Goal: Task Accomplishment & Management: Use online tool/utility

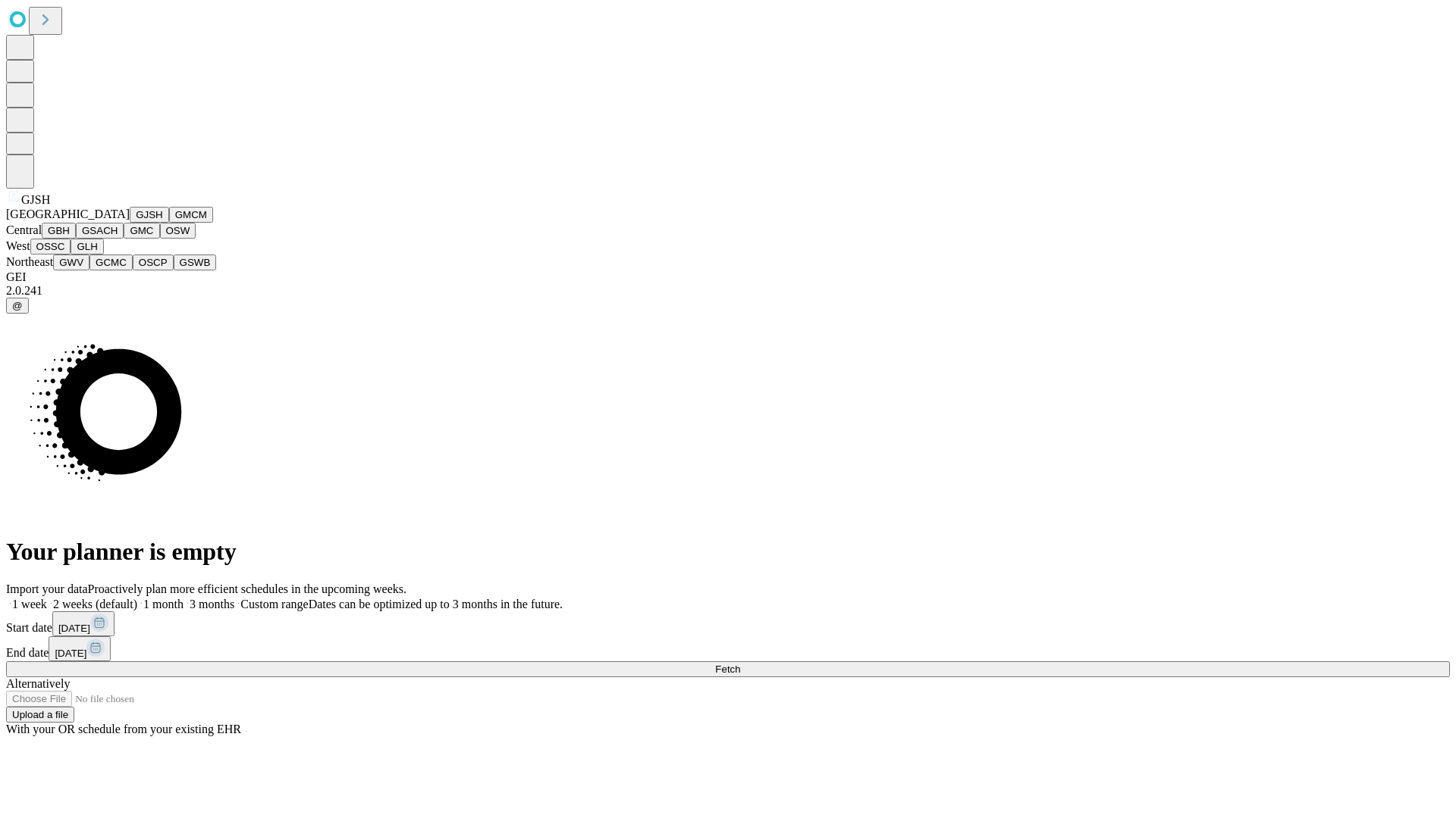
click at [129, 223] on button "GJSH" at bounding box center [149, 215] width 40 height 16
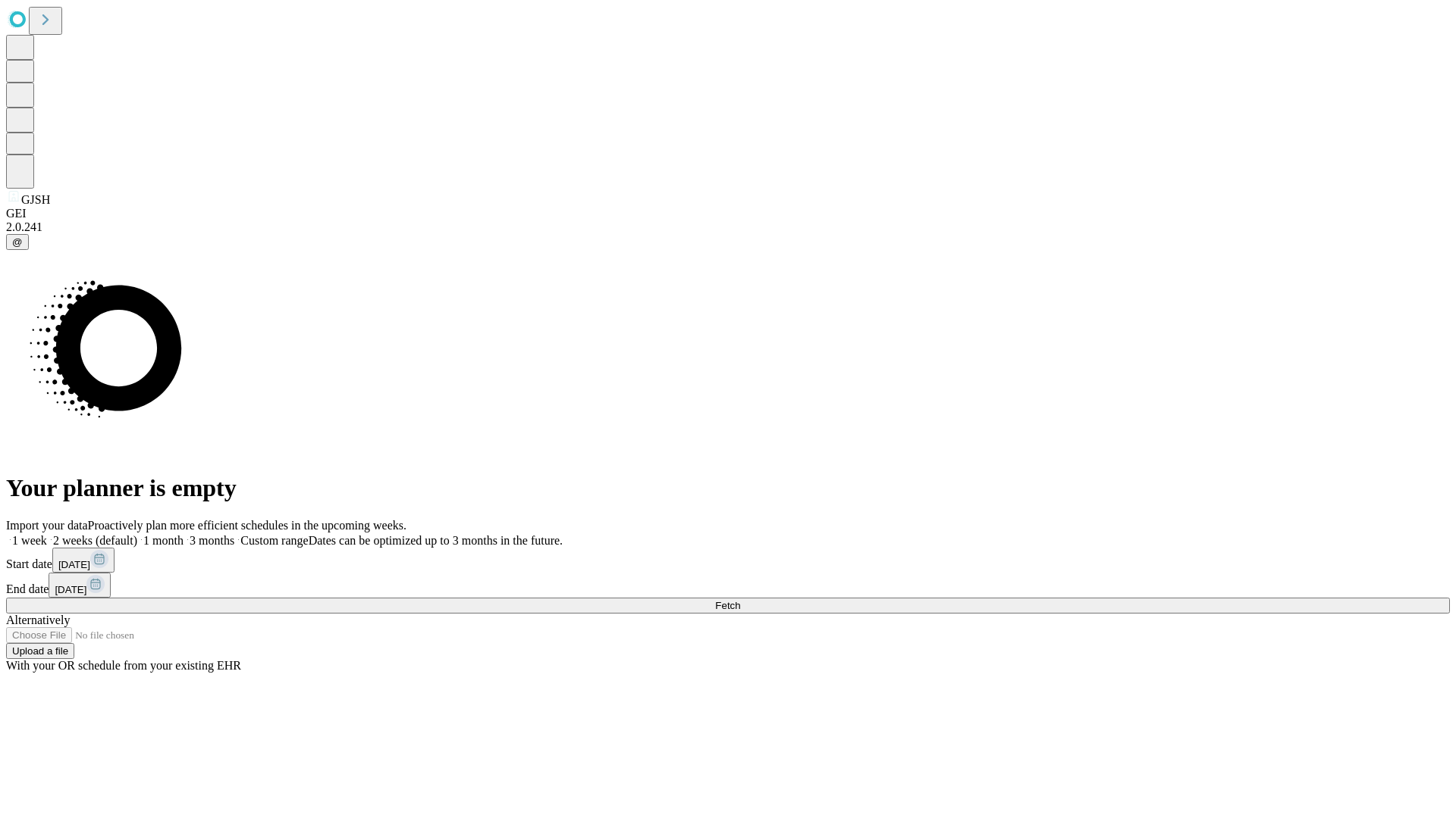
click at [183, 534] on label "1 month" at bounding box center [160, 540] width 47 height 13
click at [740, 600] on span "Fetch" at bounding box center [728, 605] width 25 height 11
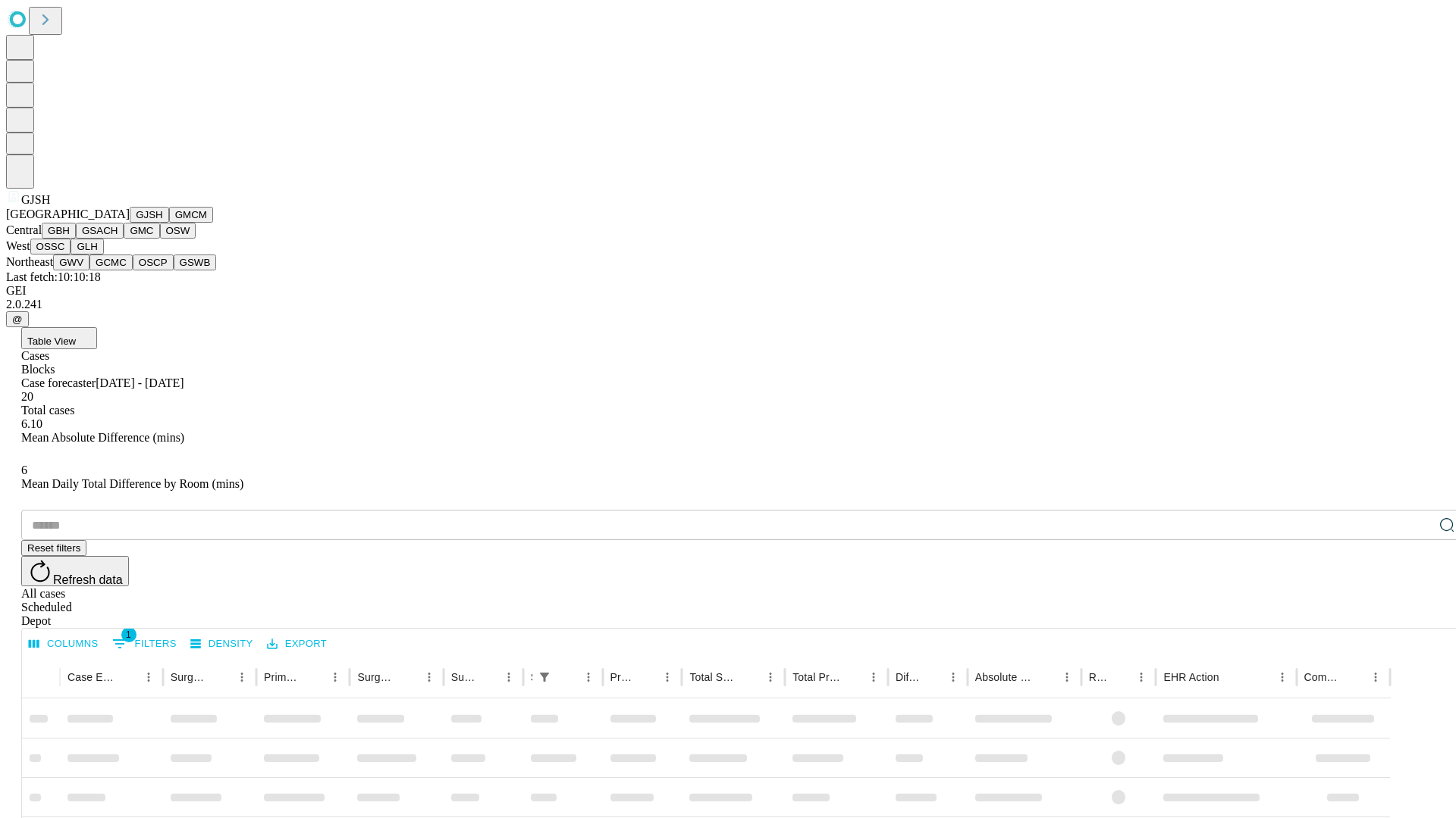
click at [169, 223] on button "GMCM" at bounding box center [191, 215] width 44 height 16
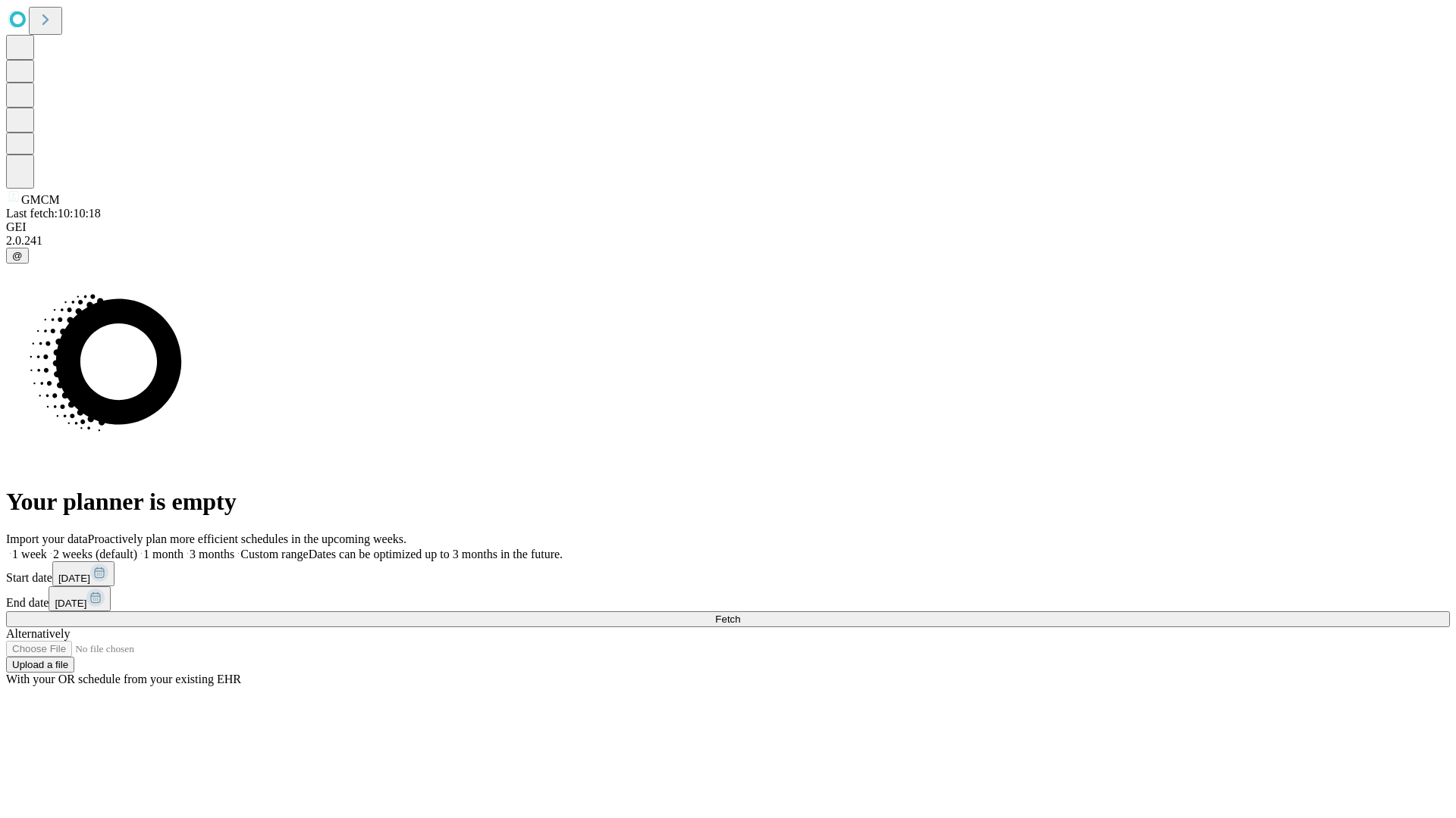
click at [740, 614] on span "Fetch" at bounding box center [728, 619] width 25 height 11
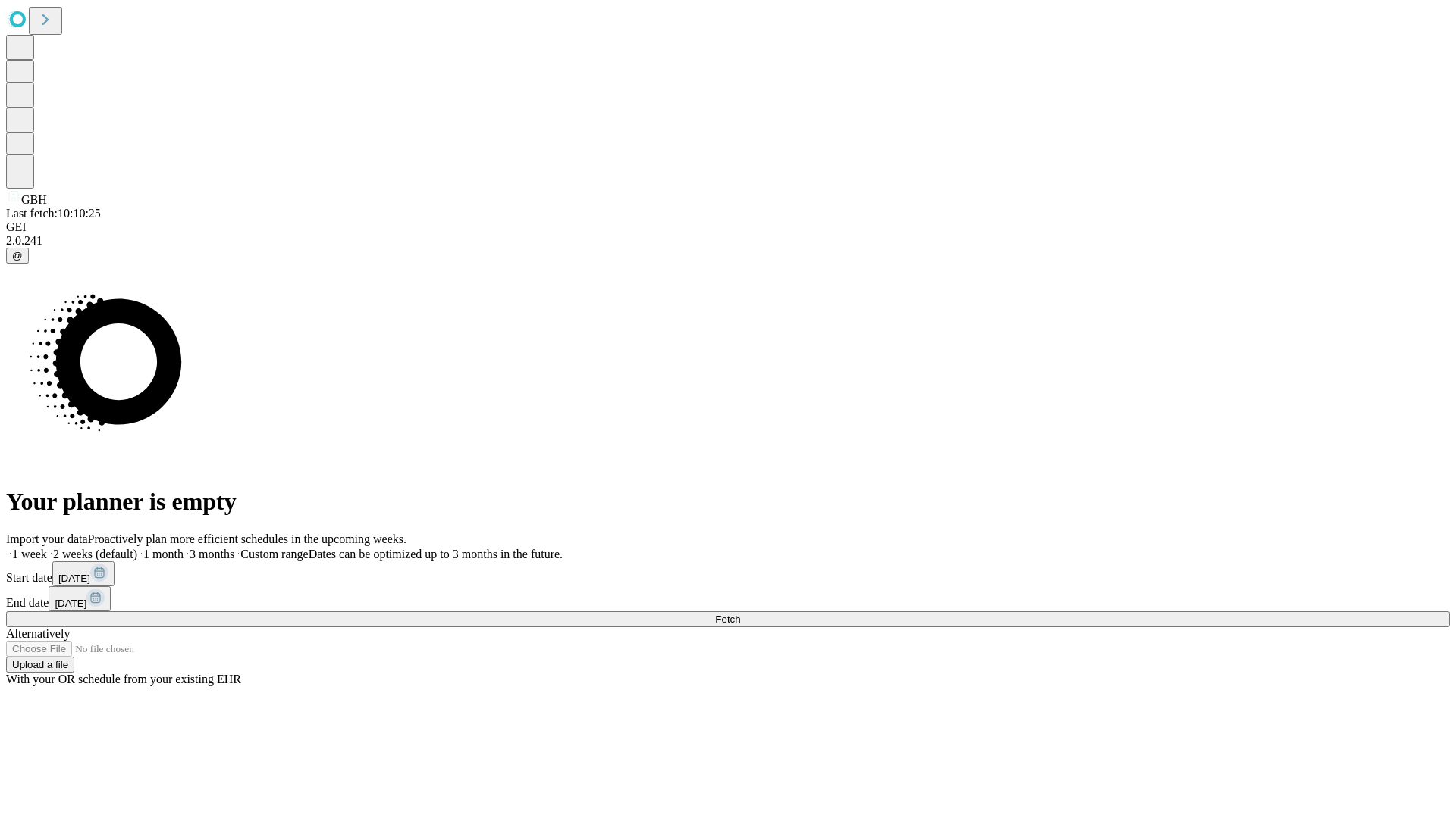
click at [740, 614] on span "Fetch" at bounding box center [728, 619] width 25 height 11
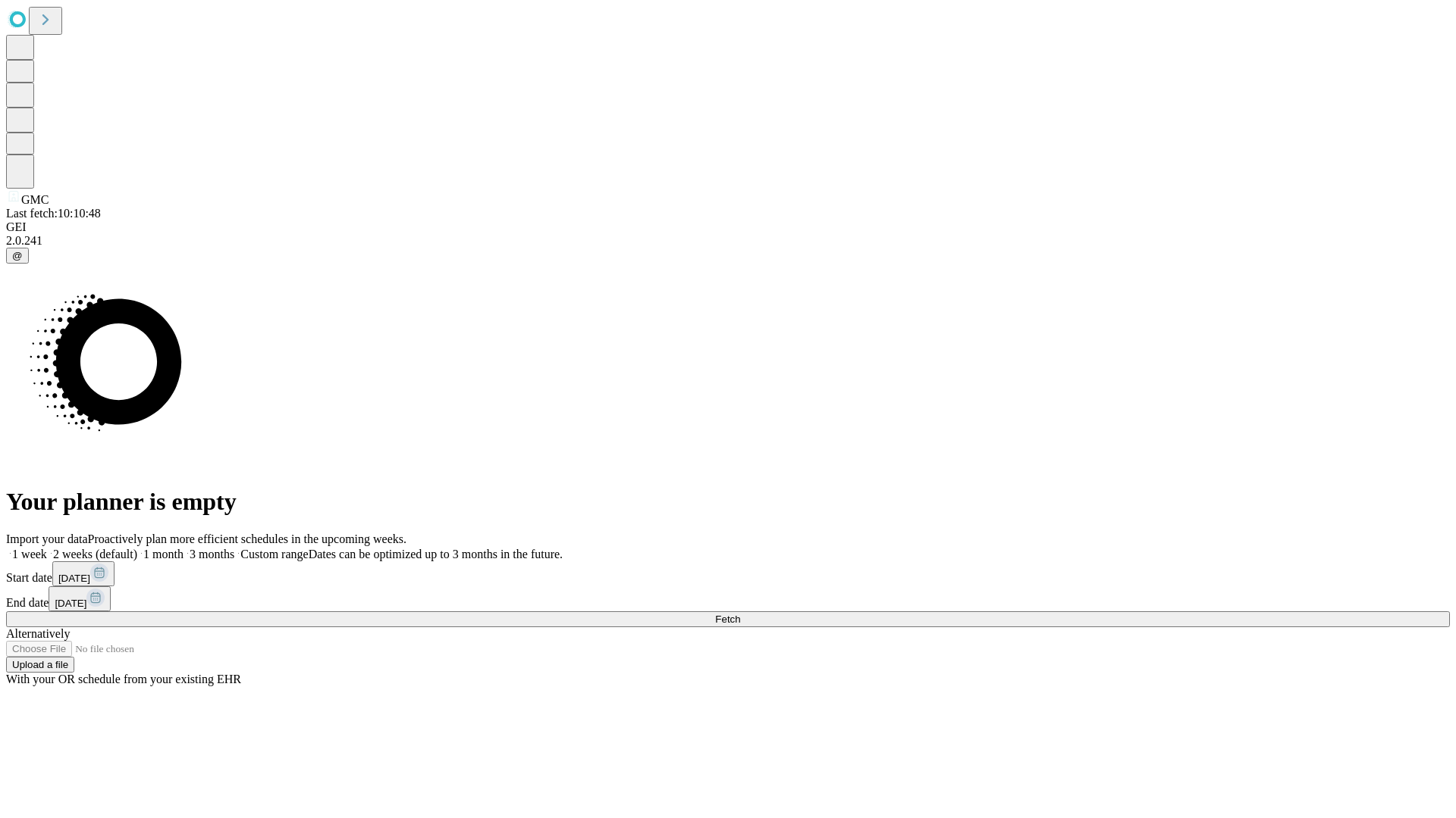
click at [740, 614] on span "Fetch" at bounding box center [728, 619] width 25 height 11
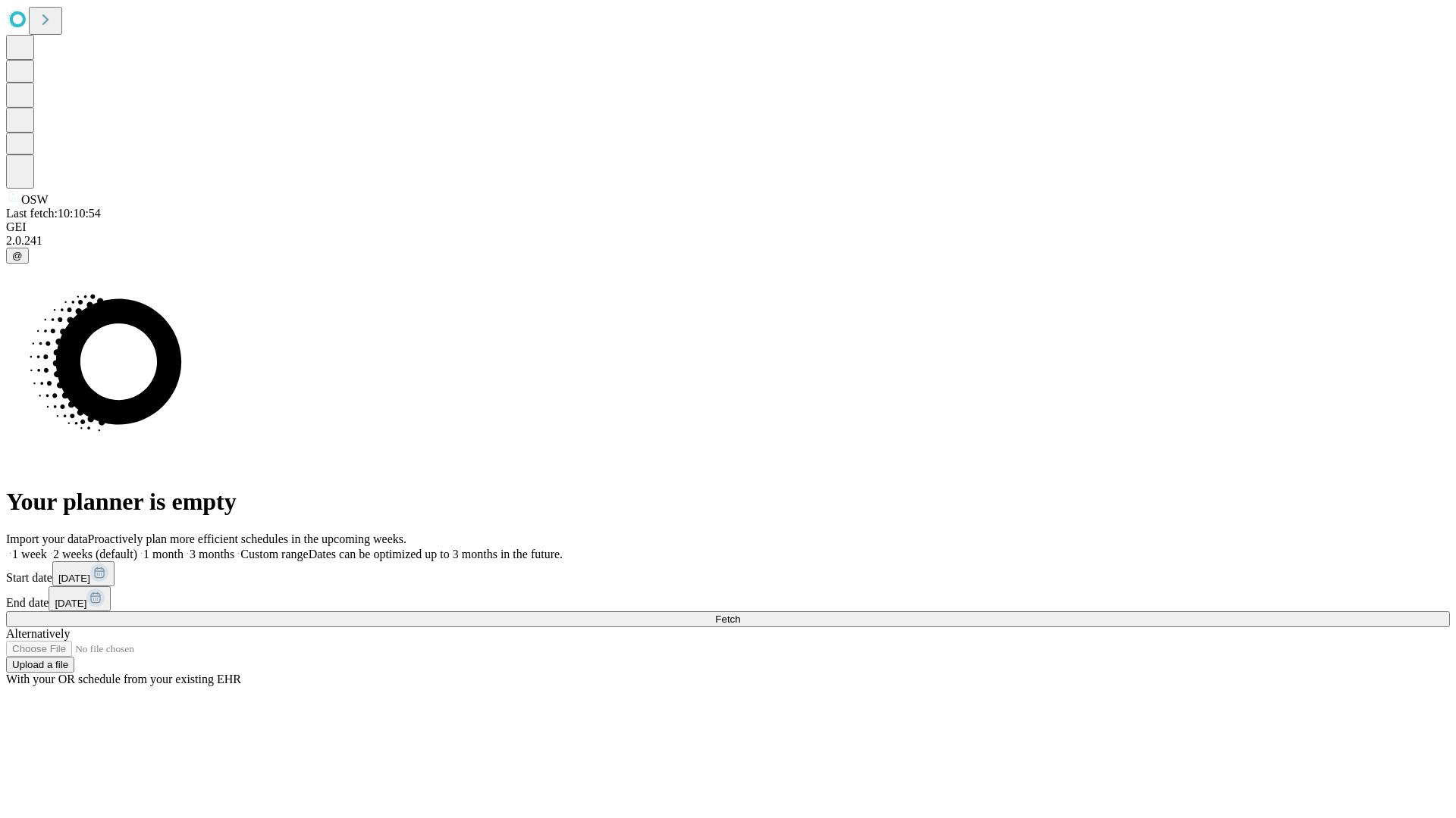
click at [183, 548] on label "1 month" at bounding box center [160, 554] width 47 height 13
click at [740, 614] on span "Fetch" at bounding box center [728, 619] width 25 height 11
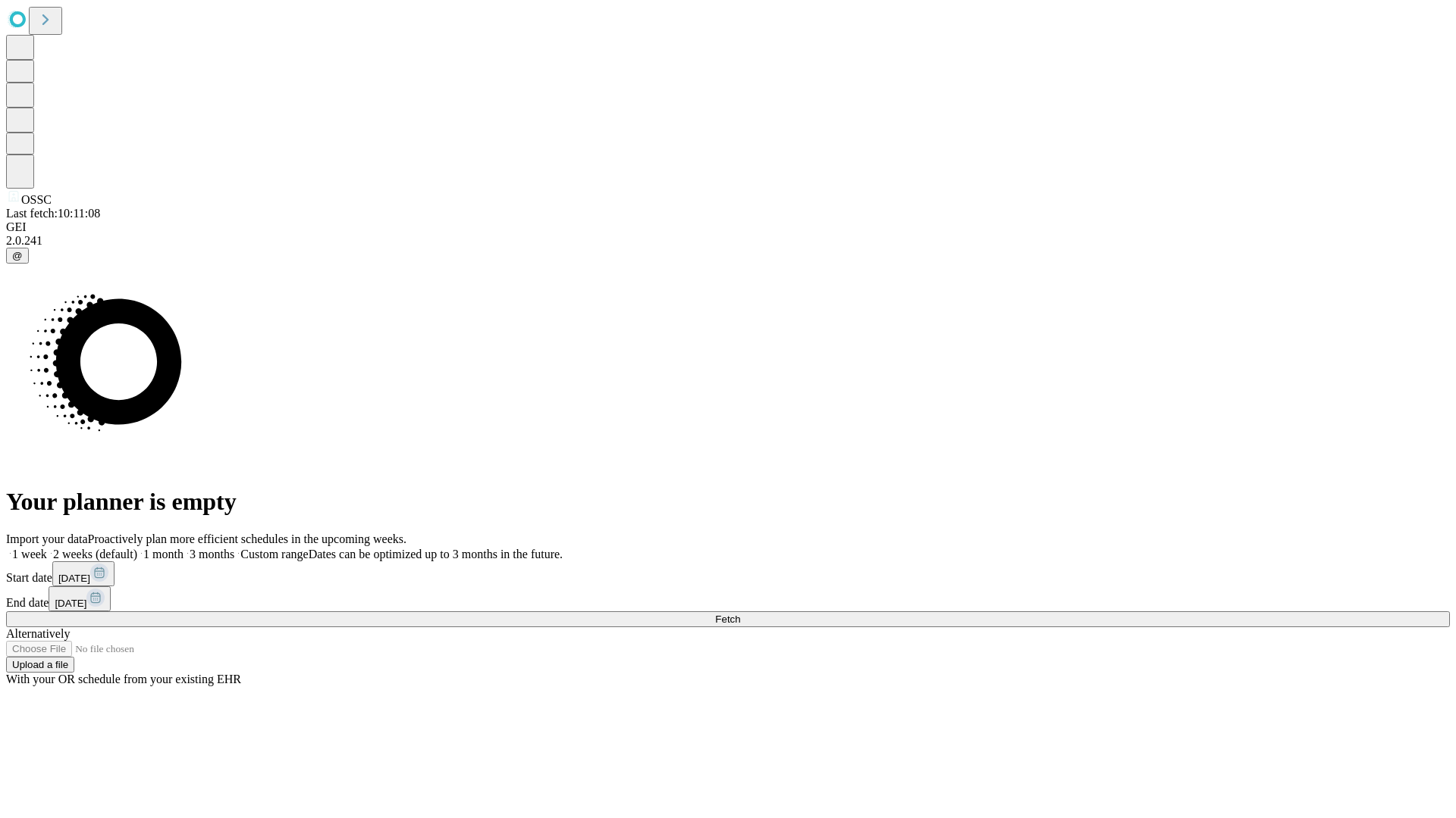
click at [183, 548] on label "1 month" at bounding box center [160, 554] width 47 height 13
click at [740, 614] on span "Fetch" at bounding box center [728, 619] width 25 height 11
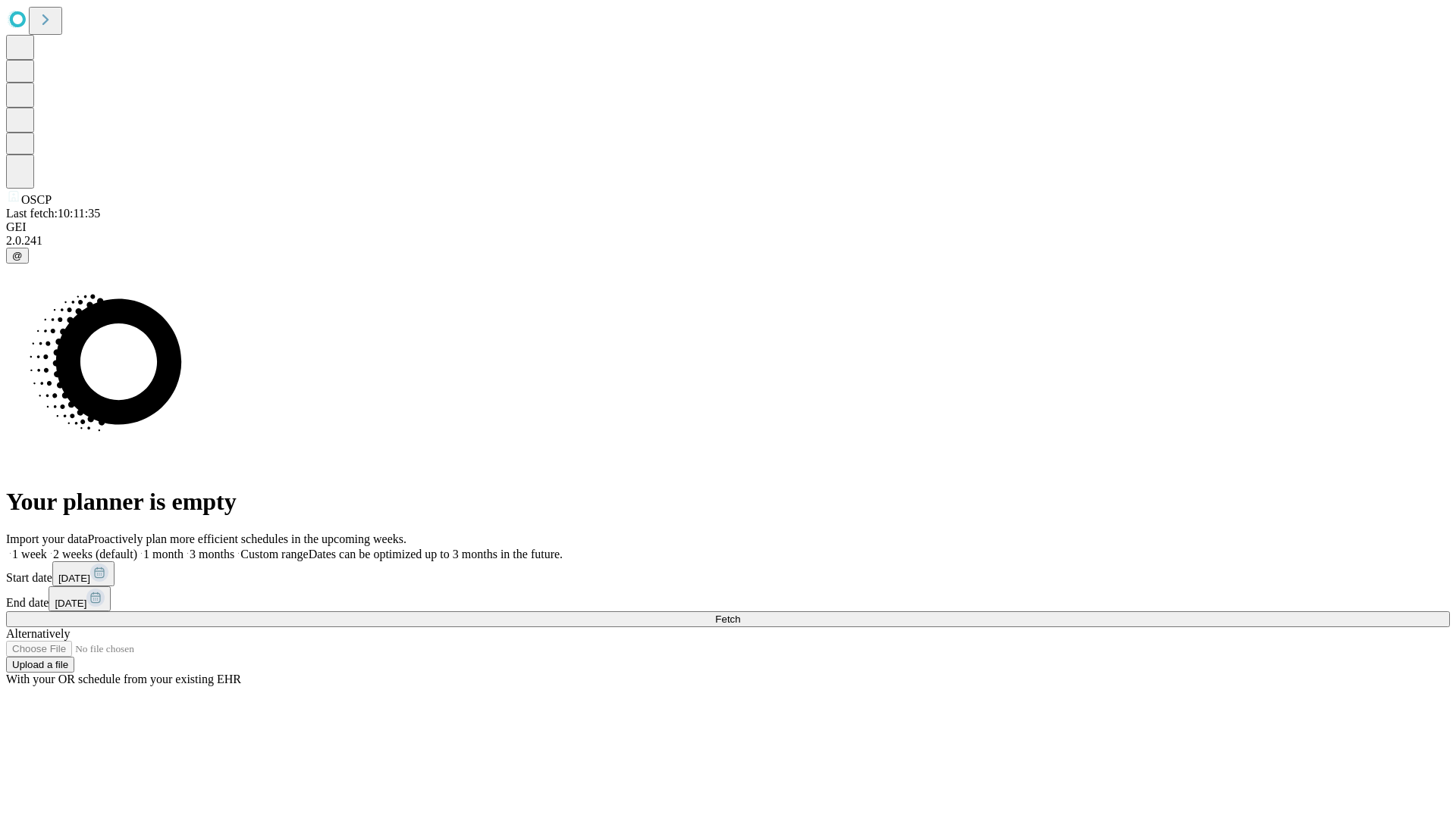
click at [183, 548] on label "1 month" at bounding box center [160, 554] width 47 height 13
click at [740, 614] on span "Fetch" at bounding box center [728, 619] width 25 height 11
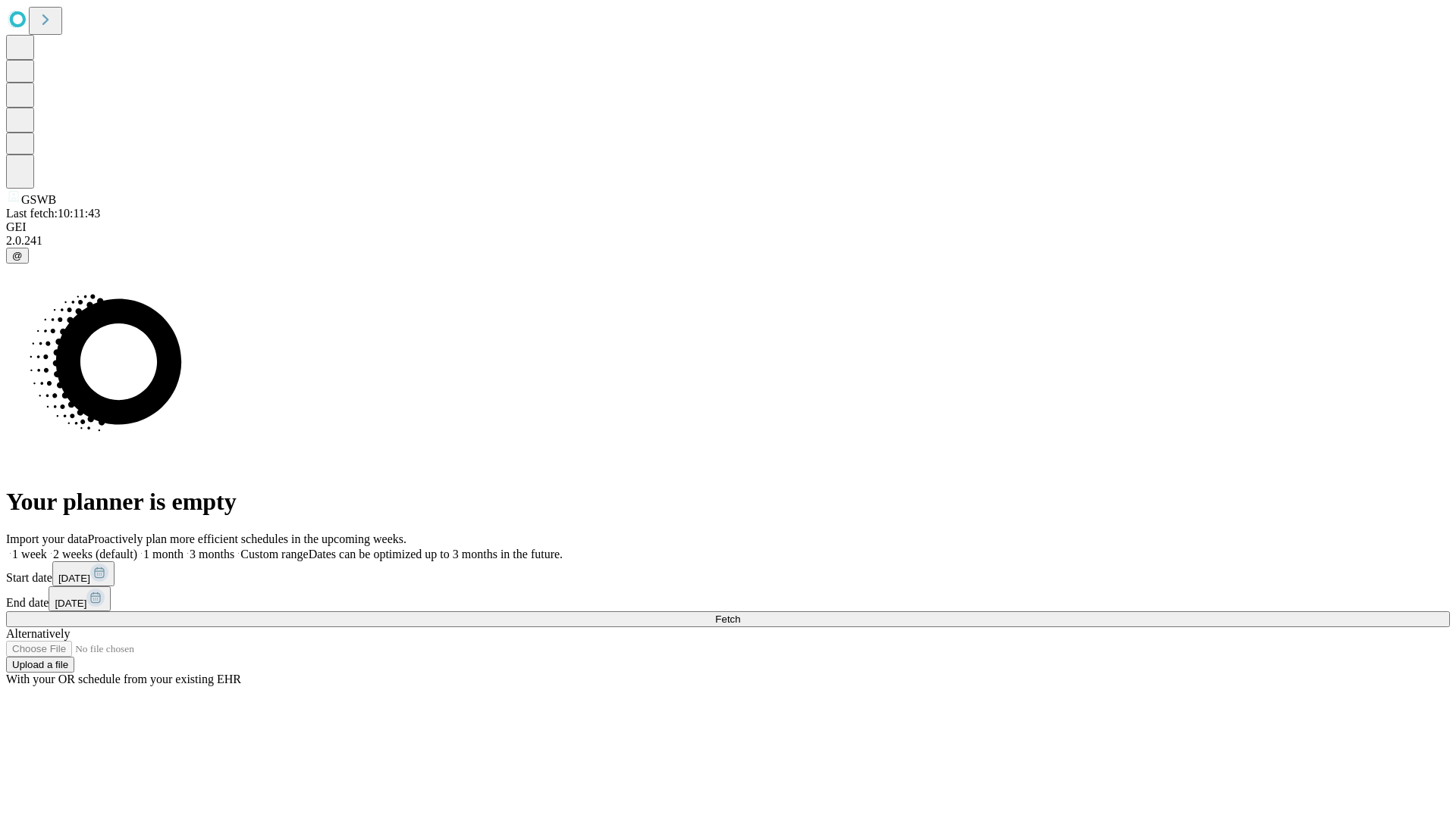
click at [740, 614] on span "Fetch" at bounding box center [728, 619] width 25 height 11
